Goal: Register for event/course

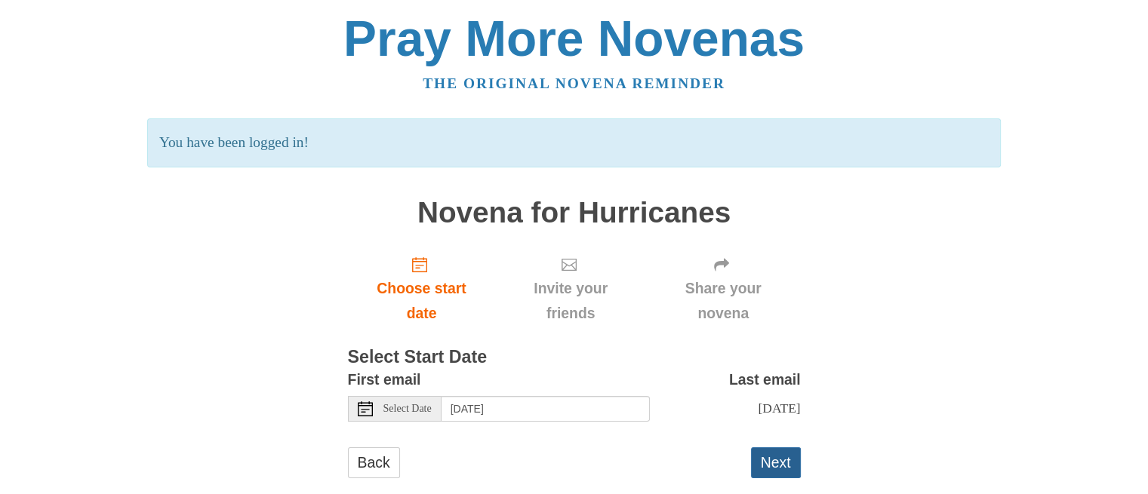
click at [782, 470] on button "Next" at bounding box center [776, 463] width 50 height 31
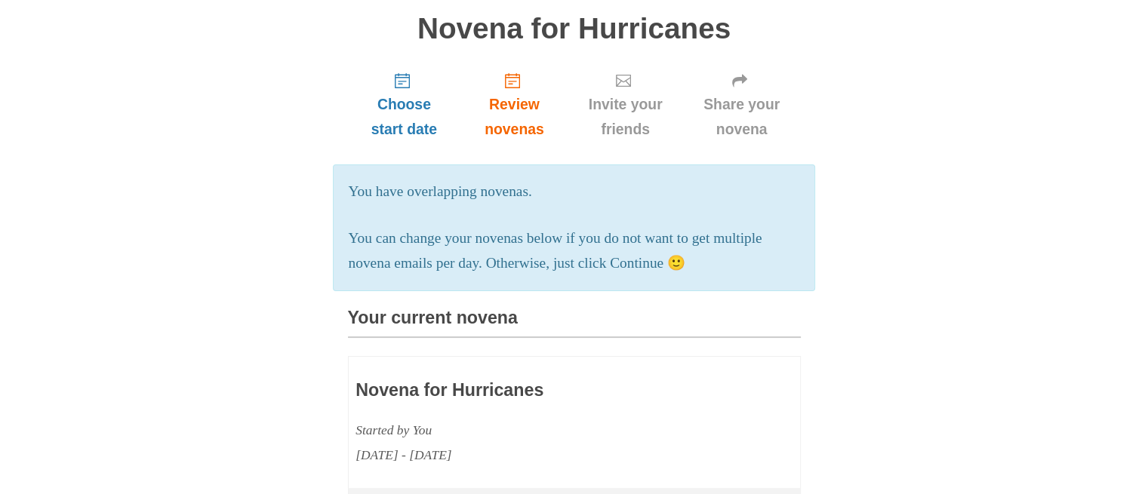
scroll to position [121, 0]
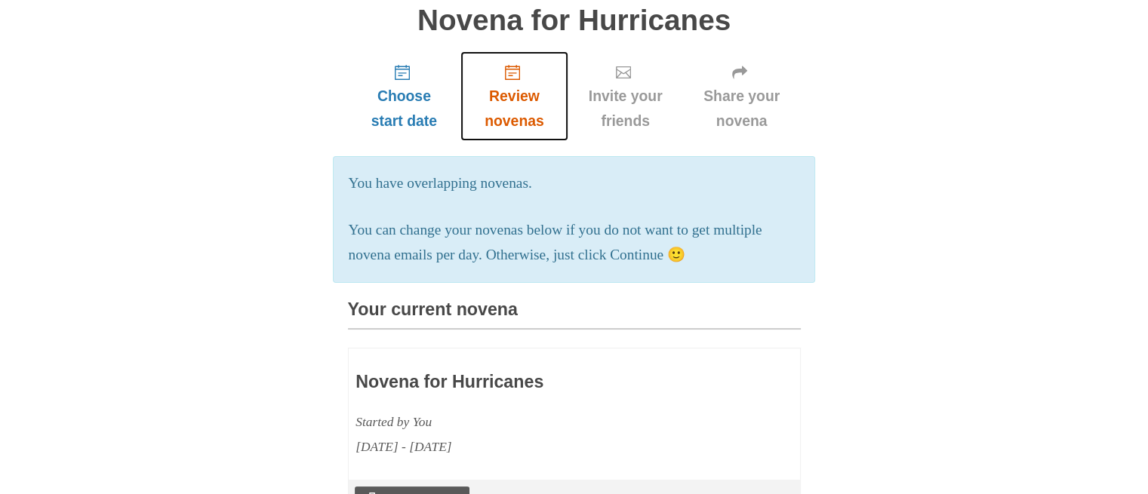
click at [518, 114] on span "Review novenas" at bounding box center [514, 109] width 77 height 50
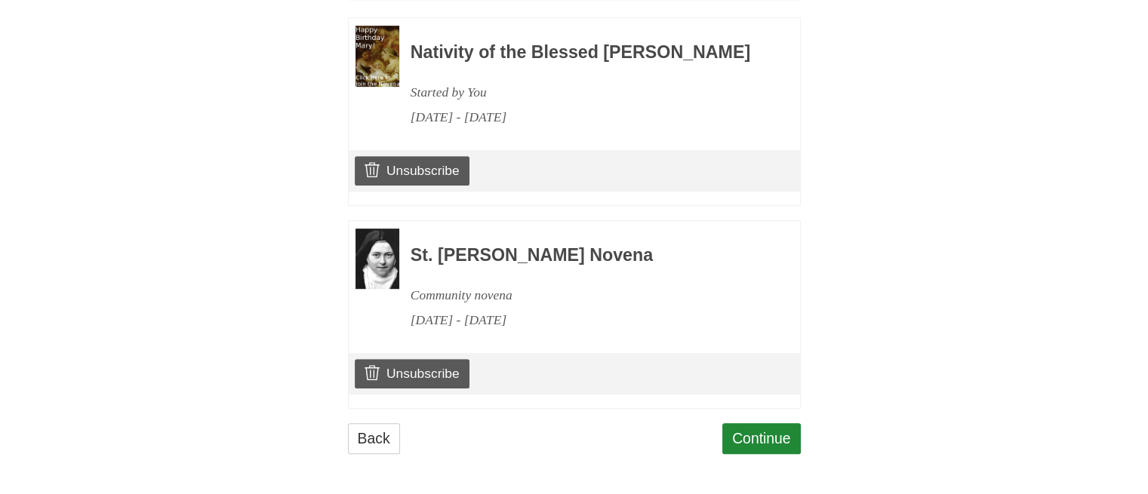
scroll to position [725, 0]
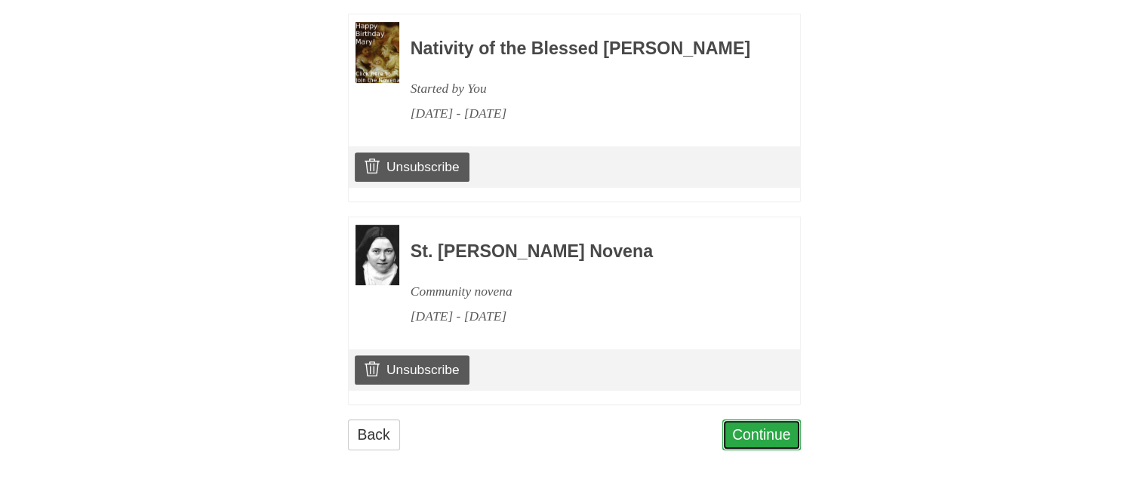
click at [757, 434] on link "Continue" at bounding box center [761, 435] width 79 height 31
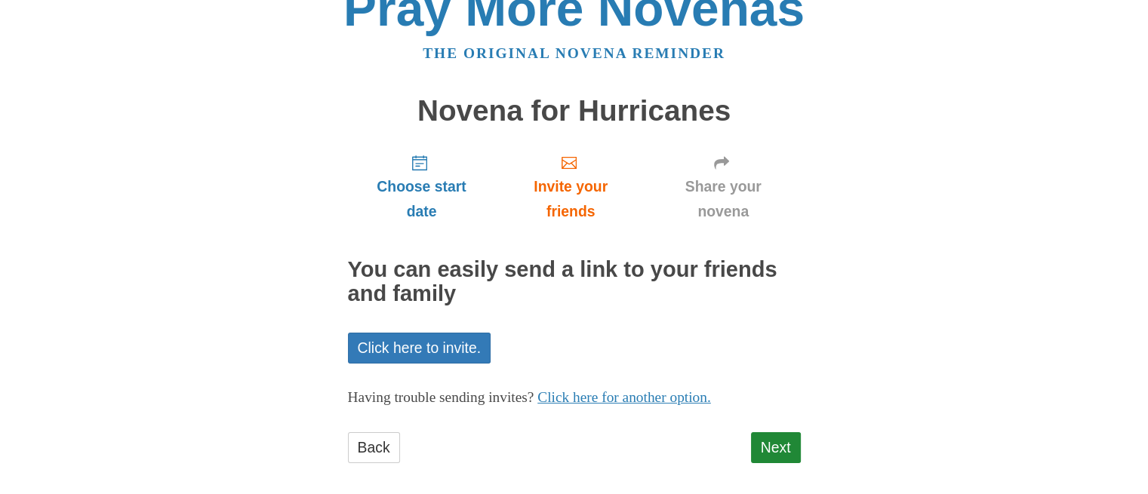
scroll to position [42, 0]
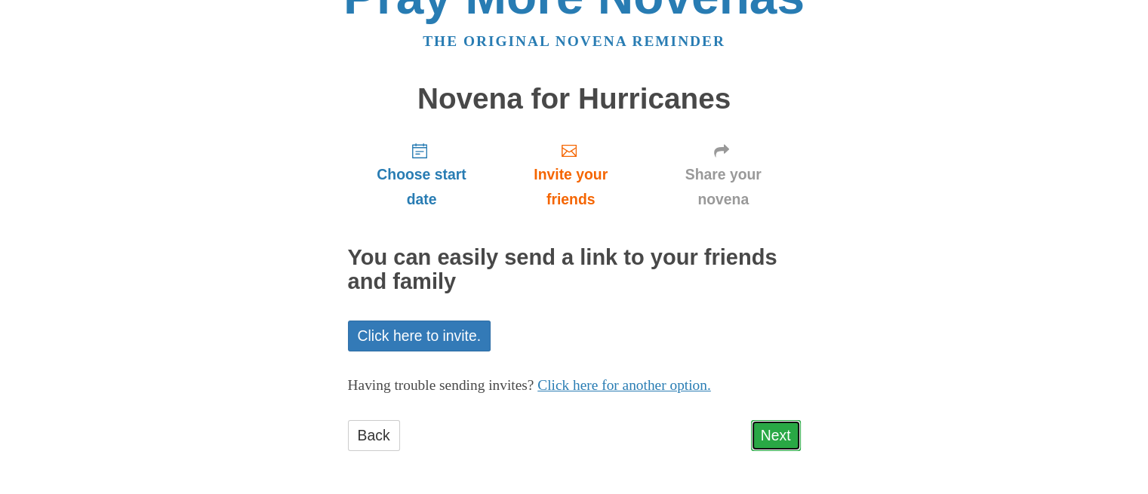
click at [766, 434] on link "Next" at bounding box center [776, 436] width 50 height 31
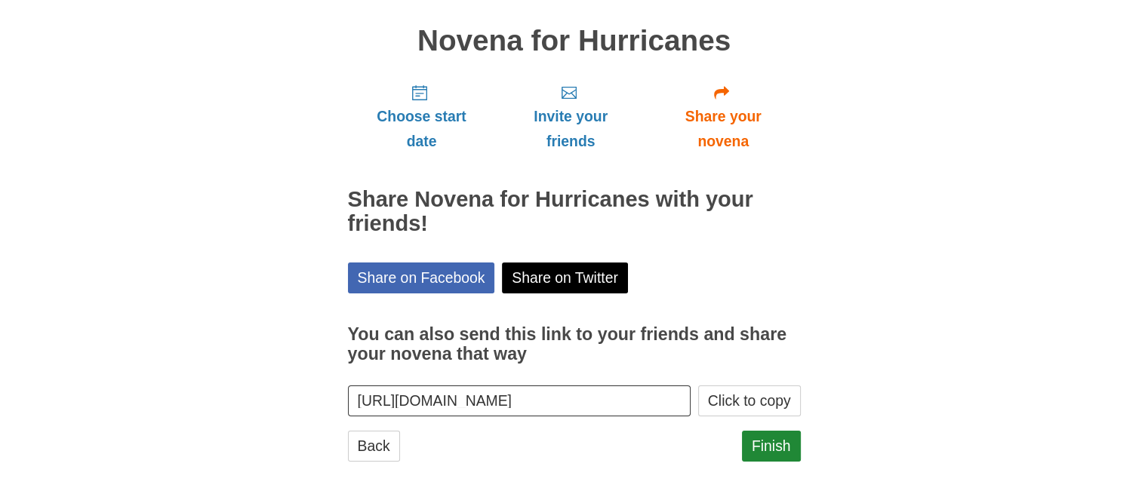
scroll to position [111, 0]
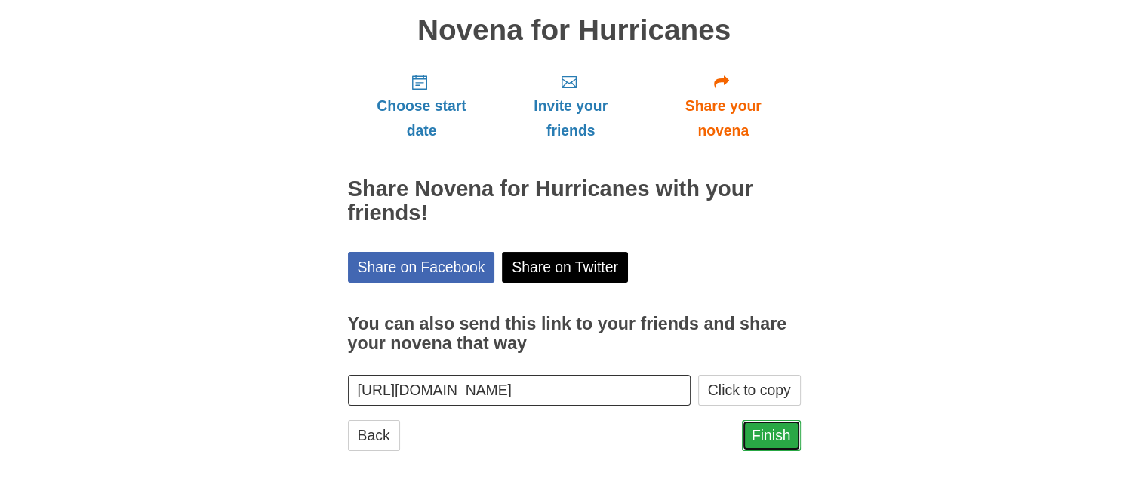
click at [770, 435] on link "Finish" at bounding box center [771, 436] width 59 height 31
